Goal: Information Seeking & Learning: Understand process/instructions

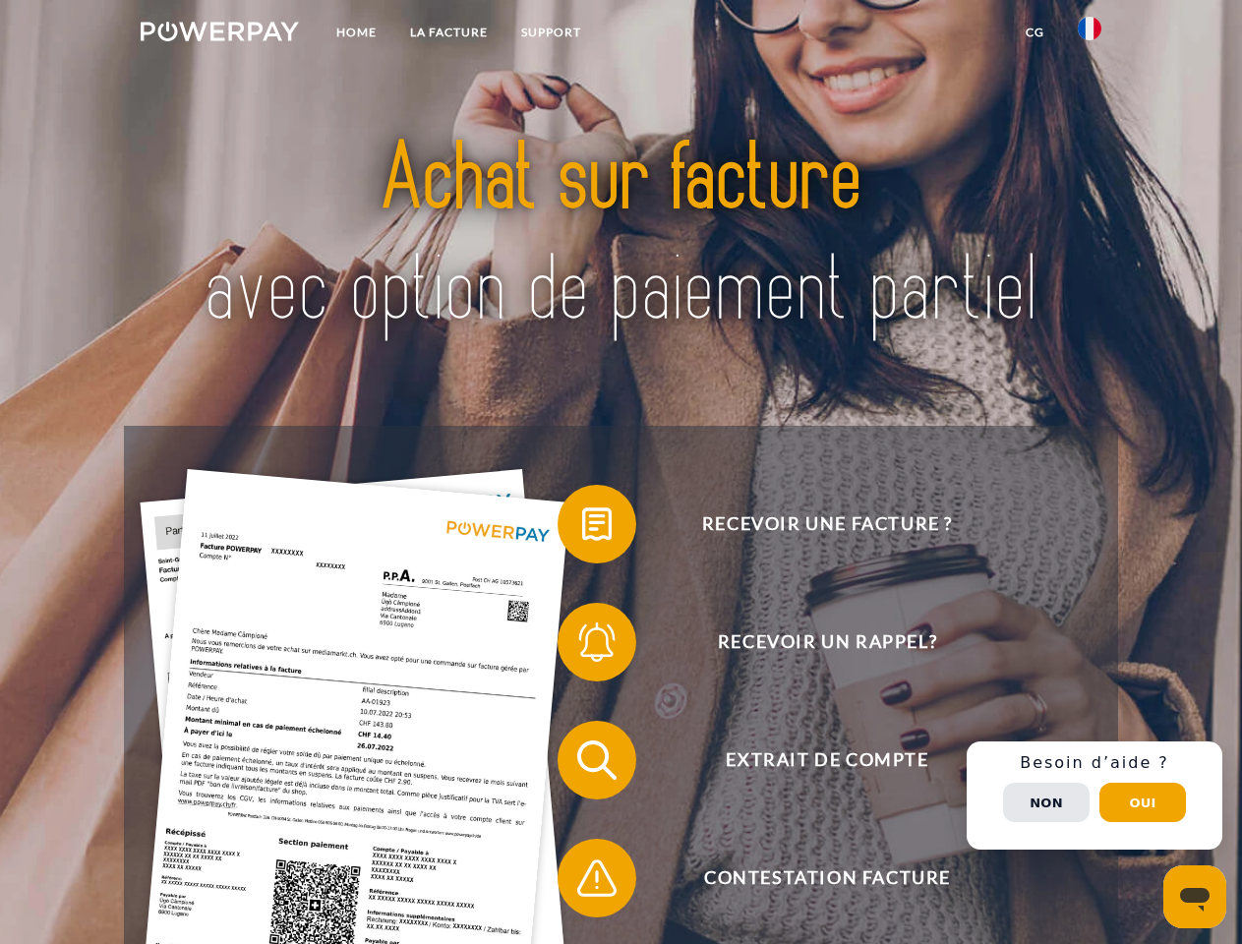
click at [219, 34] on img at bounding box center [220, 32] width 158 height 20
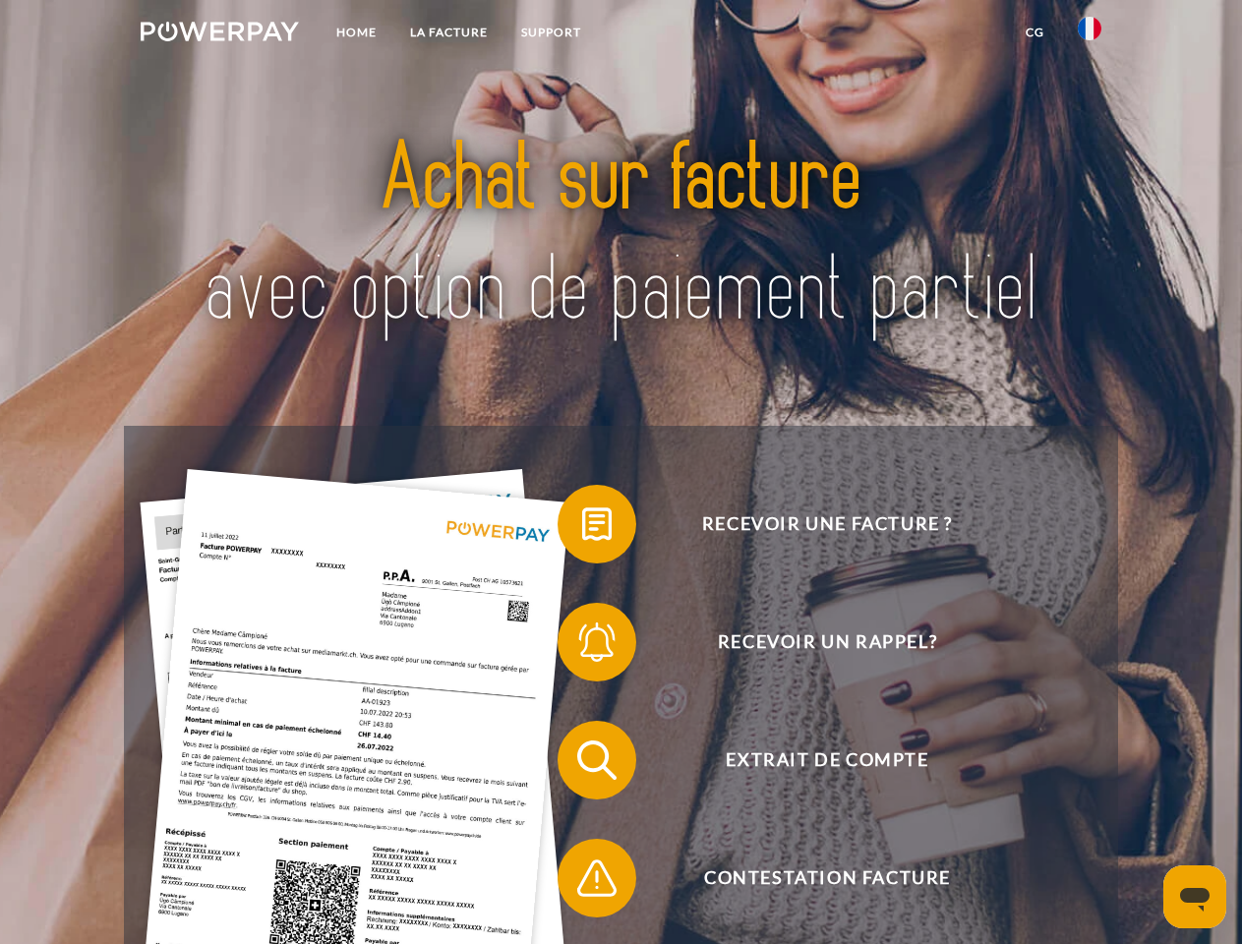
click at [1089, 34] on img at bounding box center [1089, 29] width 24 height 24
click at [1034, 32] on link "CG" at bounding box center [1035, 32] width 52 height 35
click at [582, 528] on span at bounding box center [567, 524] width 98 height 98
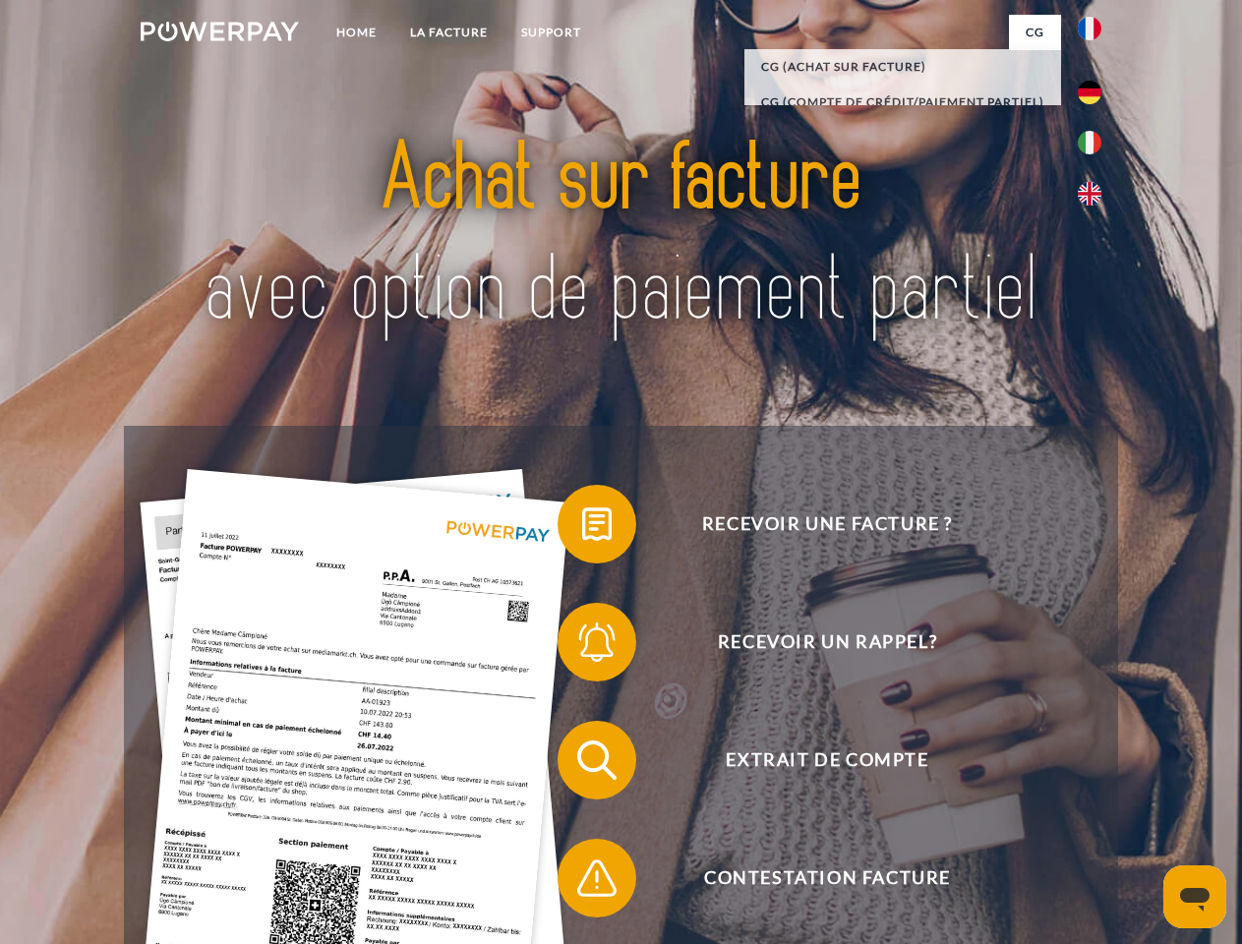
click at [582, 646] on span at bounding box center [567, 642] width 98 height 98
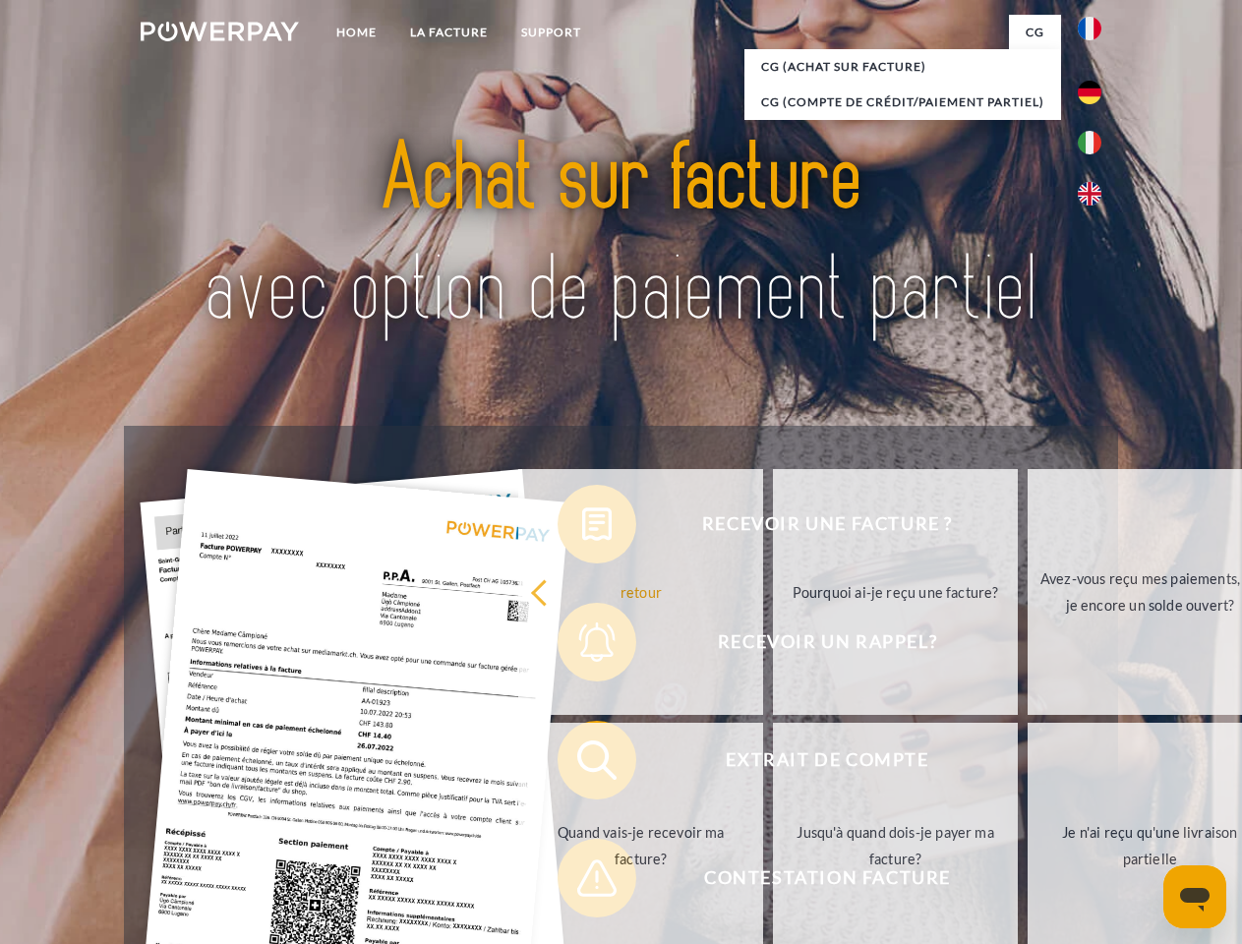
click at [773, 764] on link "Jusqu'à quand dois-je payer ma facture?" at bounding box center [895, 846] width 245 height 246
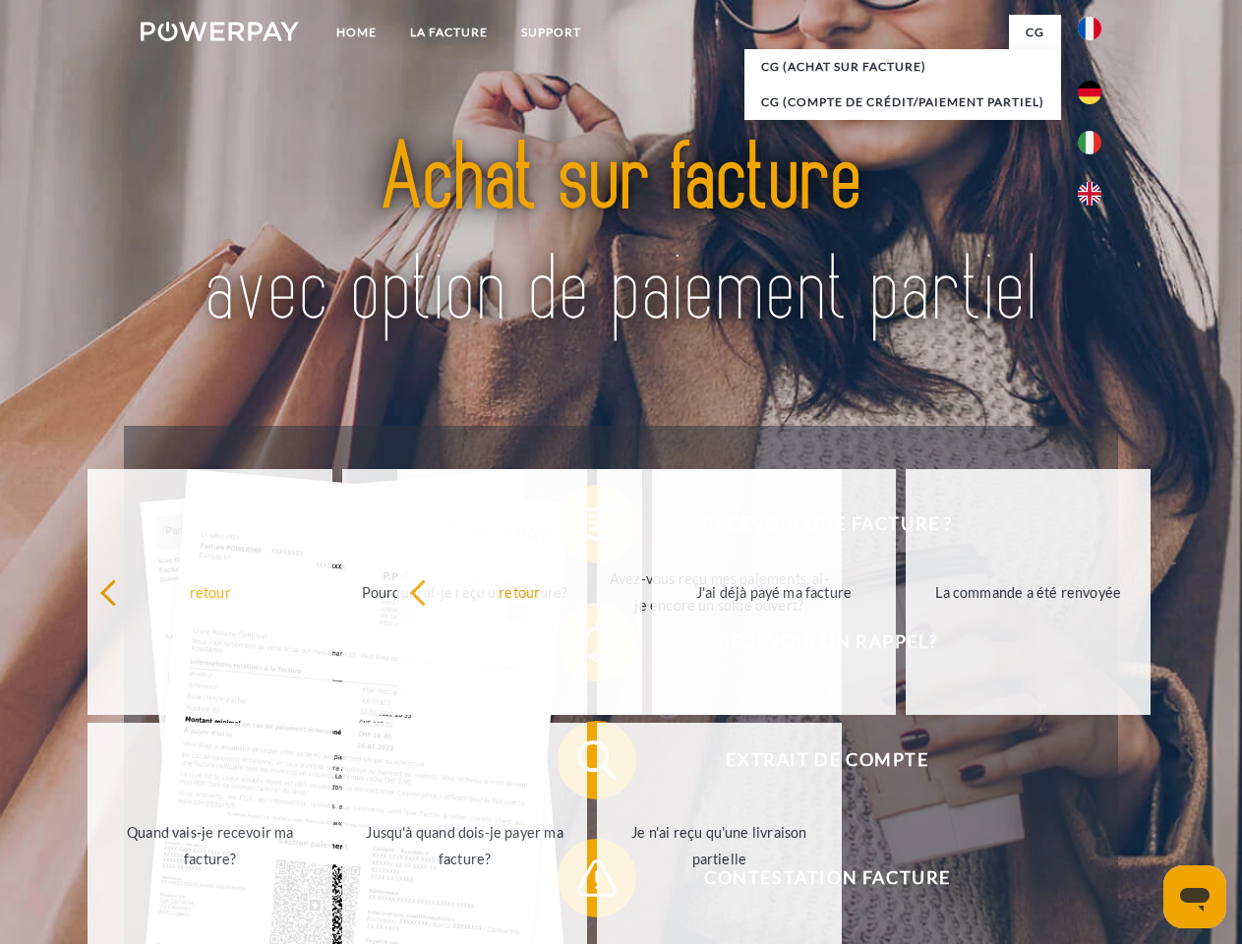
click at [582, 882] on span at bounding box center [567, 878] width 98 height 98
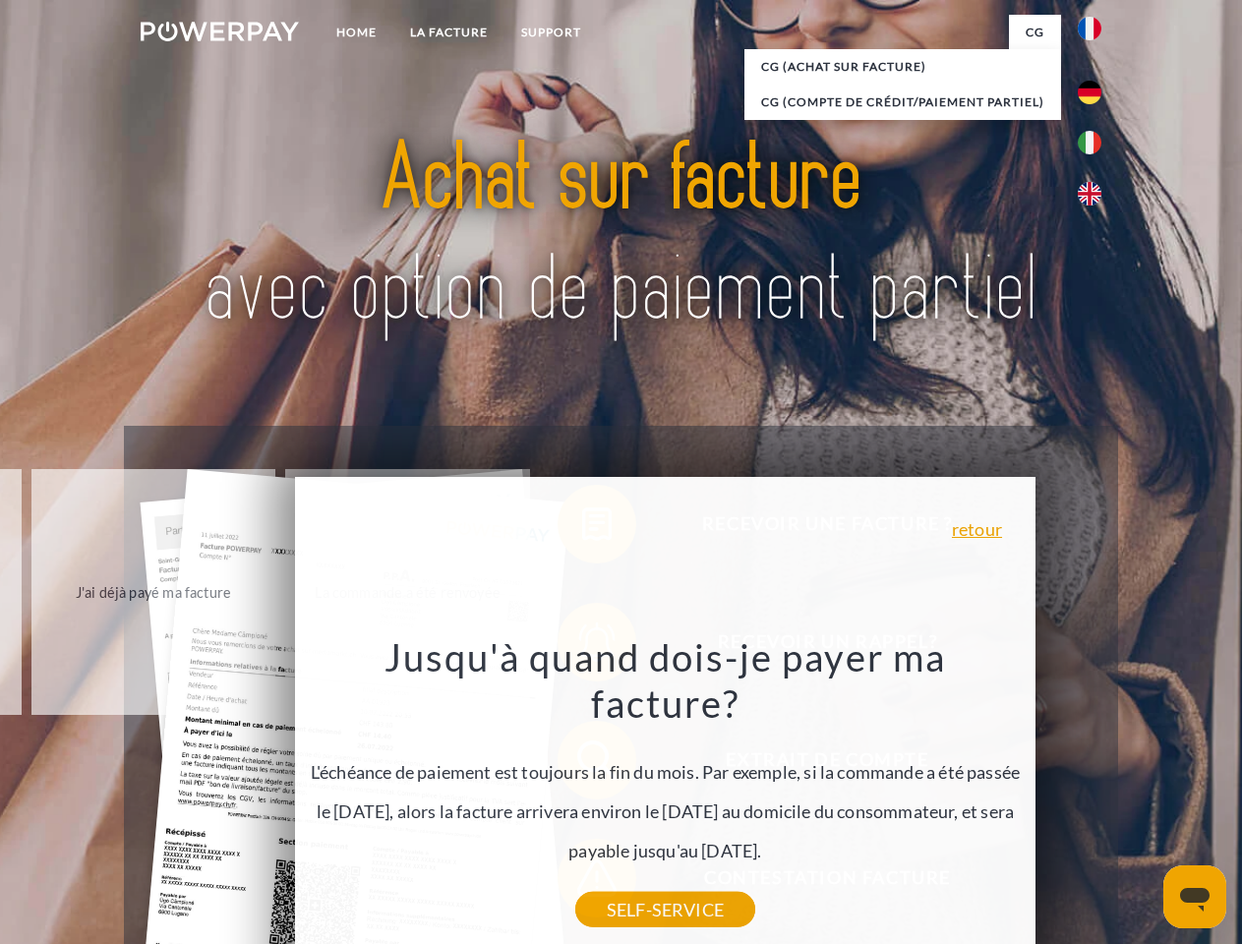
click at [1094, 795] on div "Recevoir une facture ? Recevoir un rappel? Extrait de compte retour" at bounding box center [620, 819] width 993 height 786
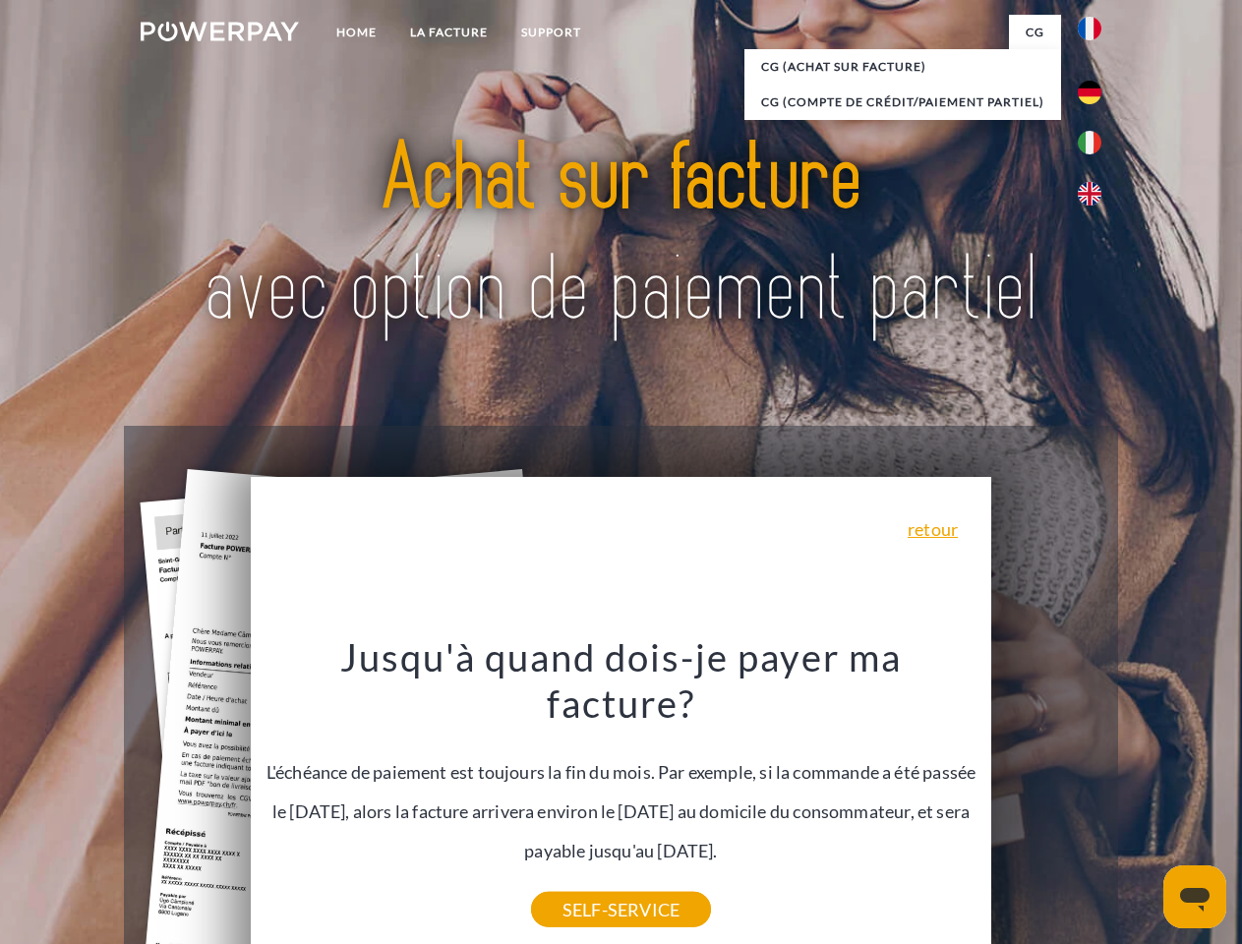
click at [1046, 799] on span "Extrait de compte" at bounding box center [827, 760] width 482 height 79
click at [1142, 802] on header "Home LA FACTURE Support" at bounding box center [621, 679] width 1242 height 1358
